Goal: Navigation & Orientation: Understand site structure

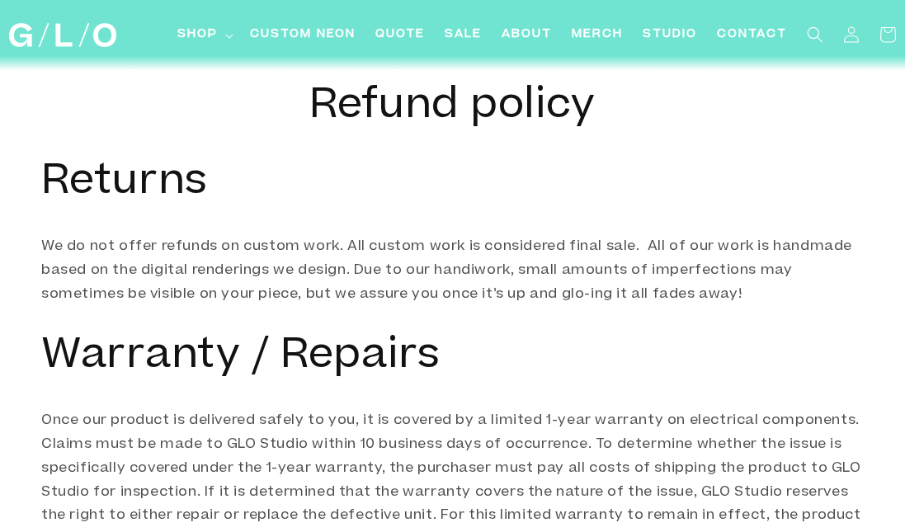
click at [78, 31] on img at bounding box center [62, 35] width 107 height 24
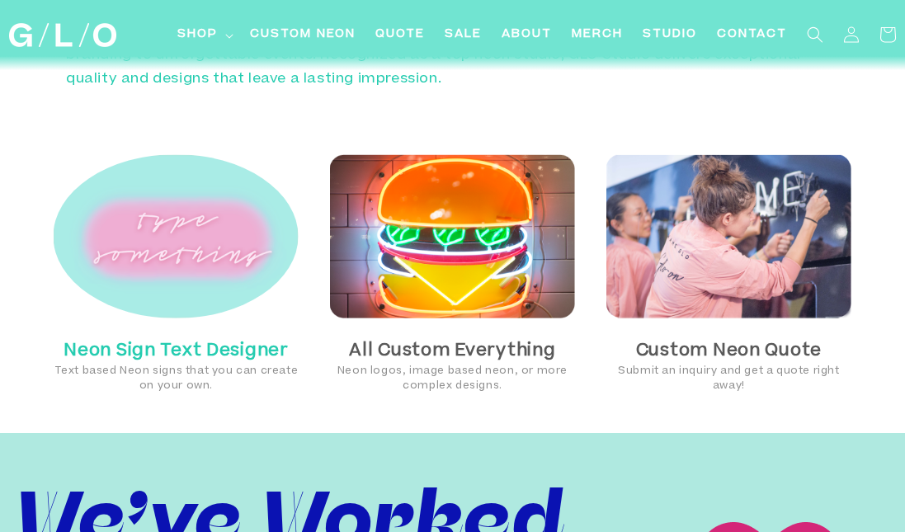
scroll to position [892, 0]
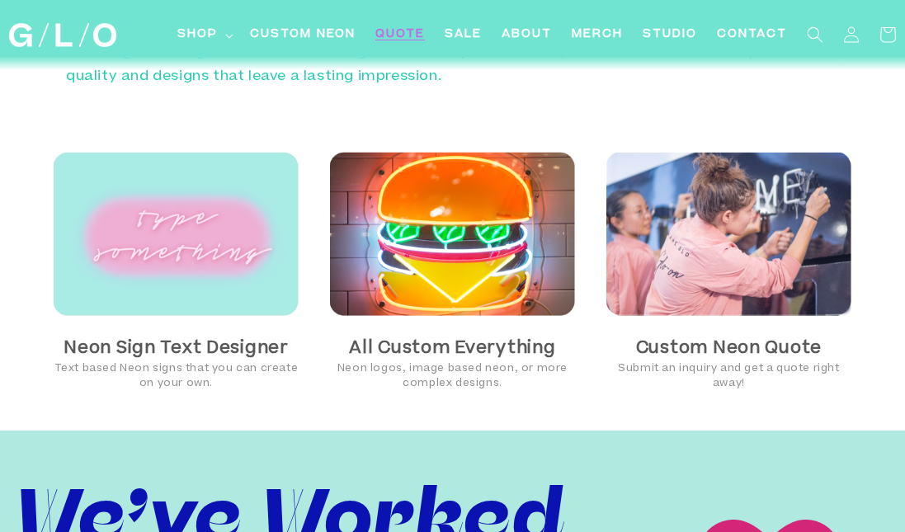
click at [405, 44] on link "Quote" at bounding box center [399, 34] width 69 height 37
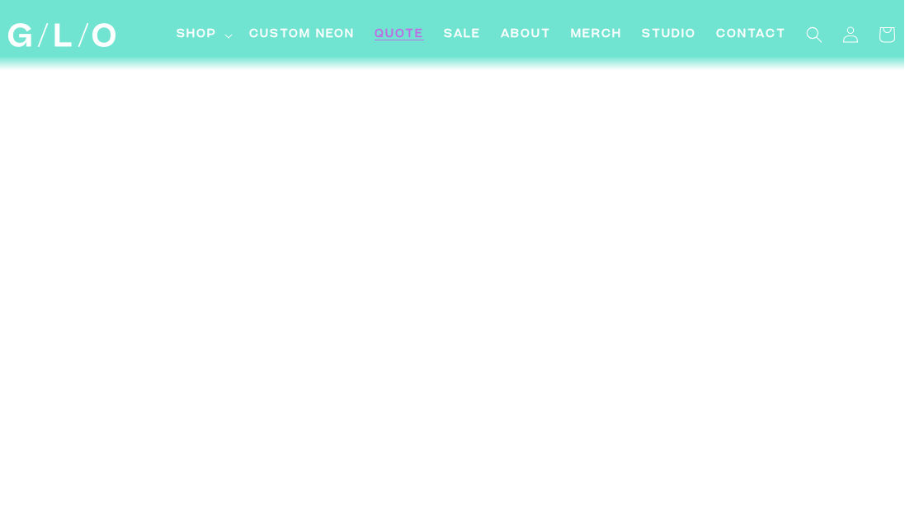
scroll to position [4744, 1]
click at [670, 26] on span "Studio" at bounding box center [669, 34] width 54 height 17
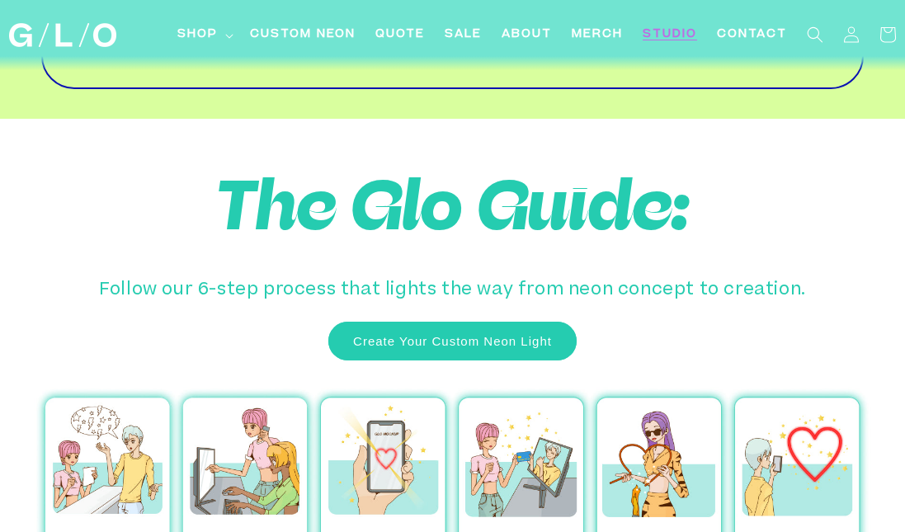
scroll to position [5844, 0]
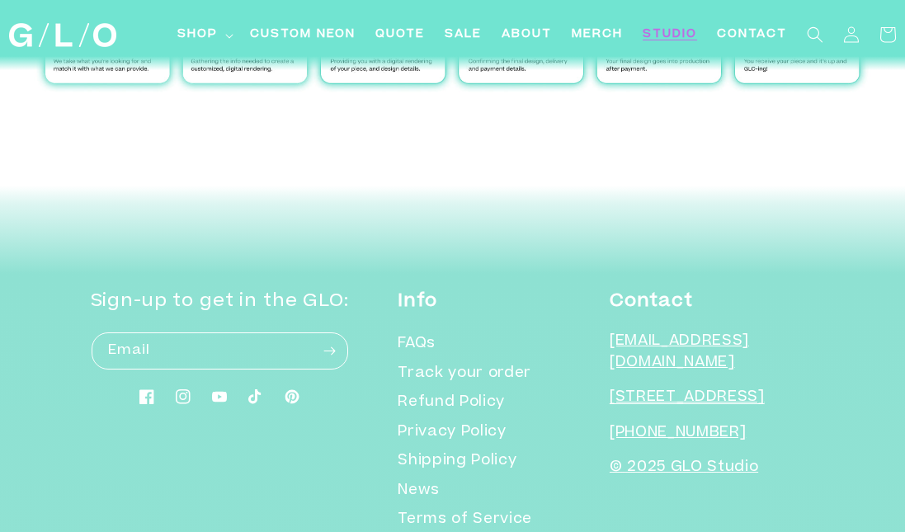
click at [92, 42] on img at bounding box center [62, 35] width 107 height 24
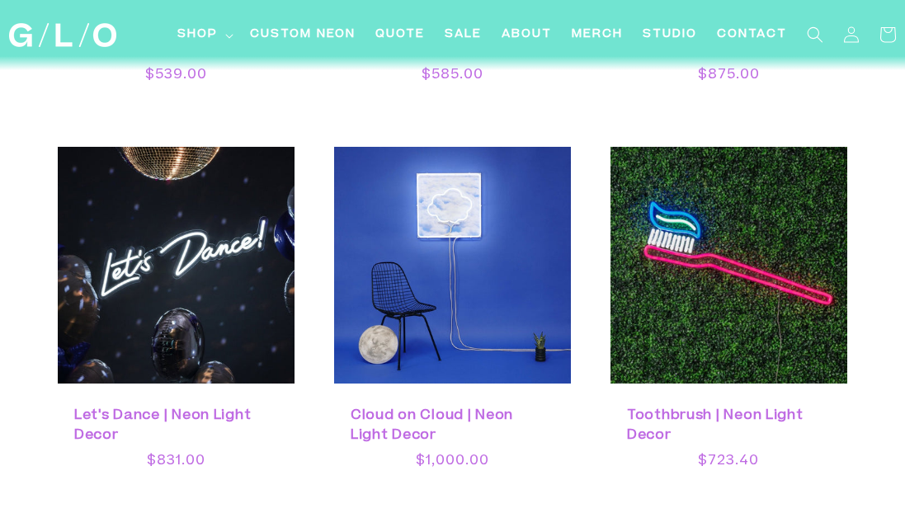
scroll to position [4316, 0]
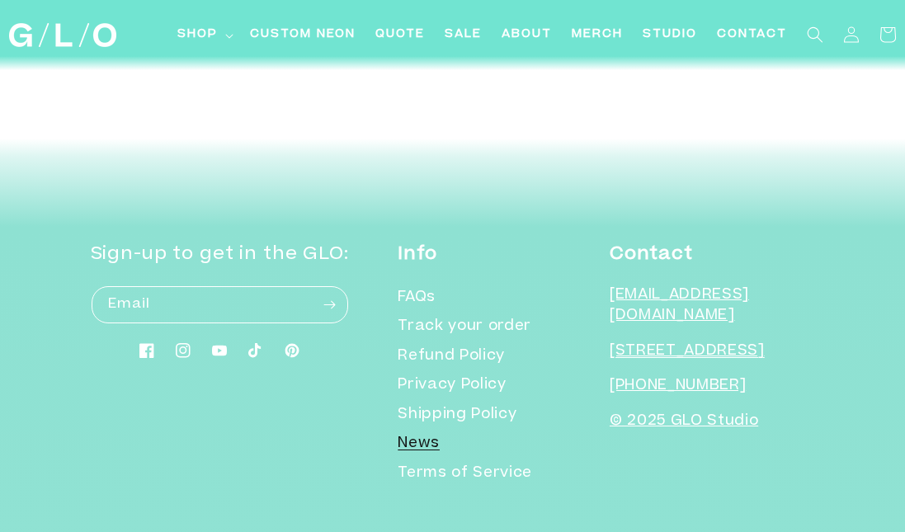
click at [440, 430] on link "News" at bounding box center [418, 445] width 42 height 30
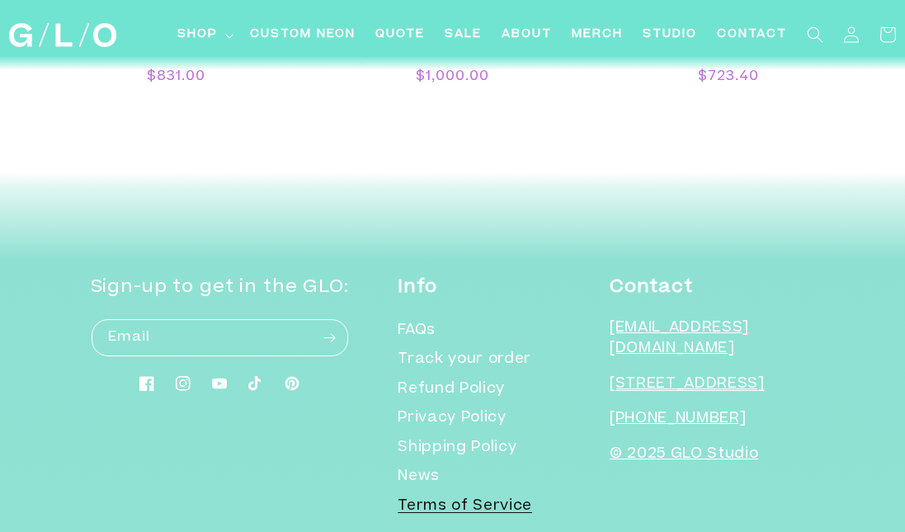
click at [532, 492] on link "Terms of Service" at bounding box center [464, 507] width 134 height 30
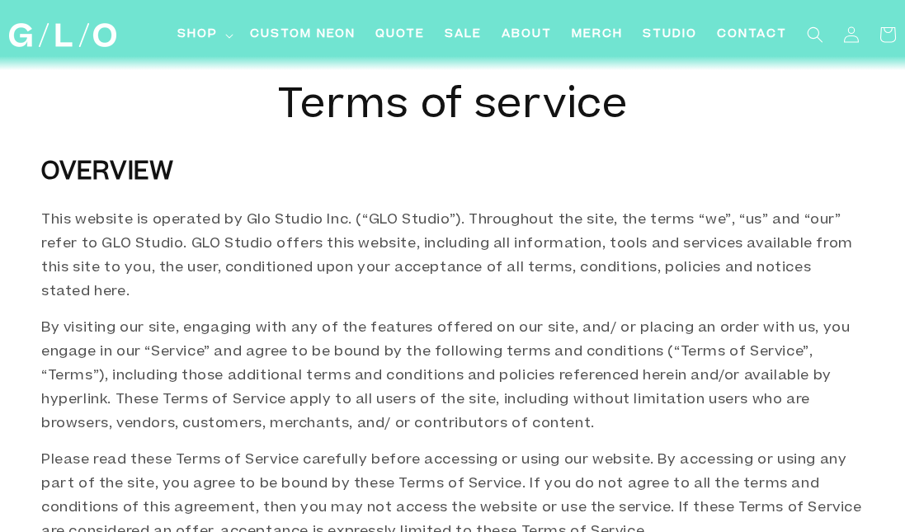
click at [62, 40] on img at bounding box center [62, 35] width 107 height 24
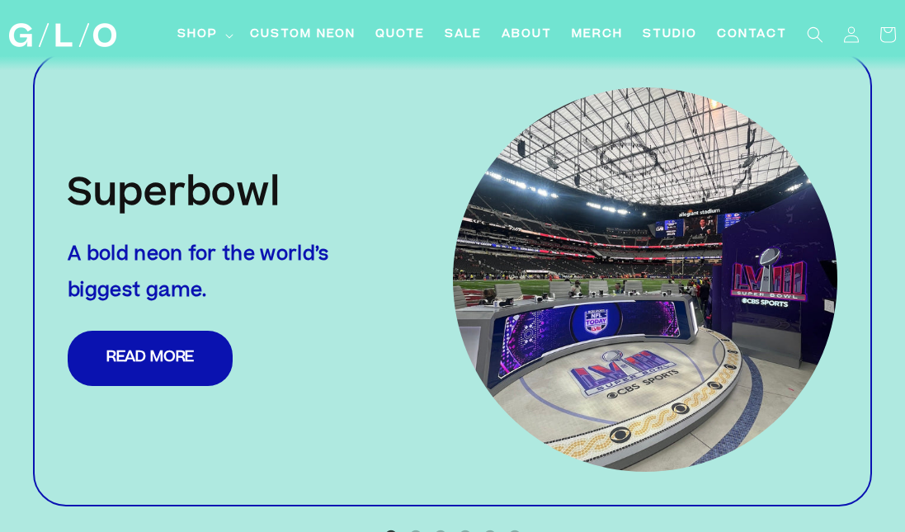
scroll to position [1544, 0]
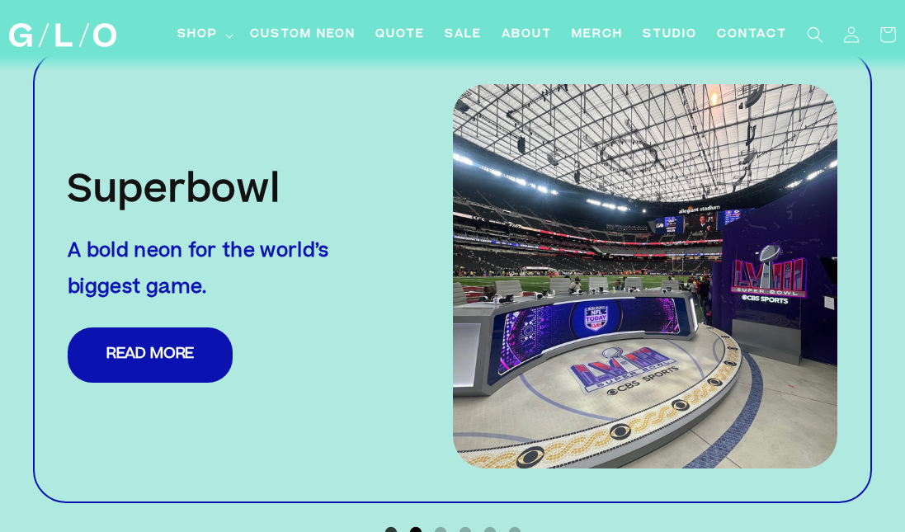
click at [417, 524] on button "2" at bounding box center [415, 532] width 16 height 16
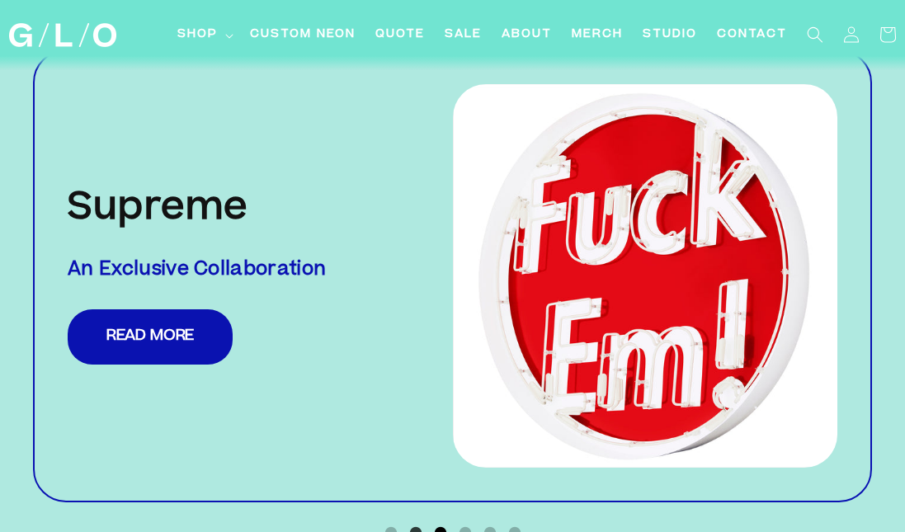
click at [432, 524] on button "3" at bounding box center [440, 532] width 16 height 16
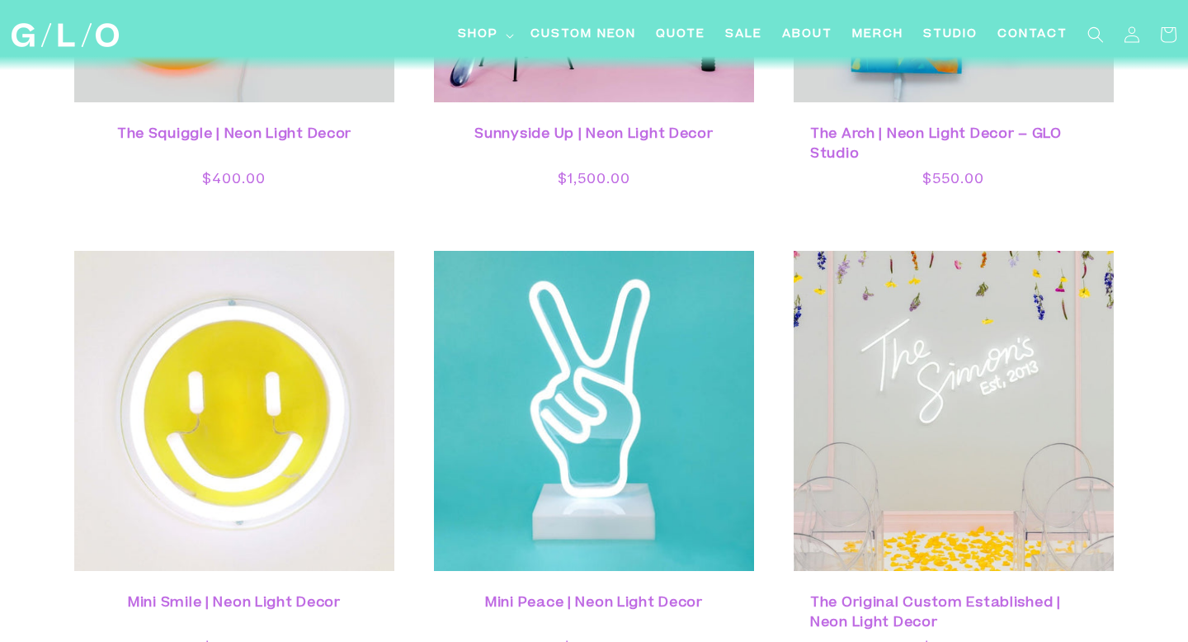
scroll to position [3705, 0]
